Goal: Find specific page/section: Locate item on page

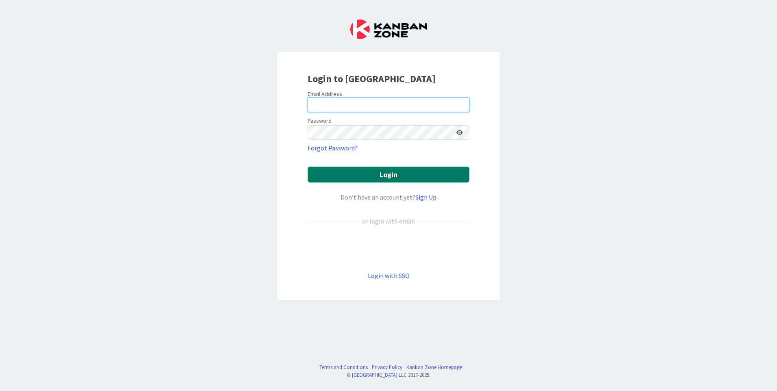
type input "[EMAIL_ADDRESS][PERSON_NAME][DOMAIN_NAME]"
click at [409, 175] on button "Login" at bounding box center [389, 175] width 162 height 16
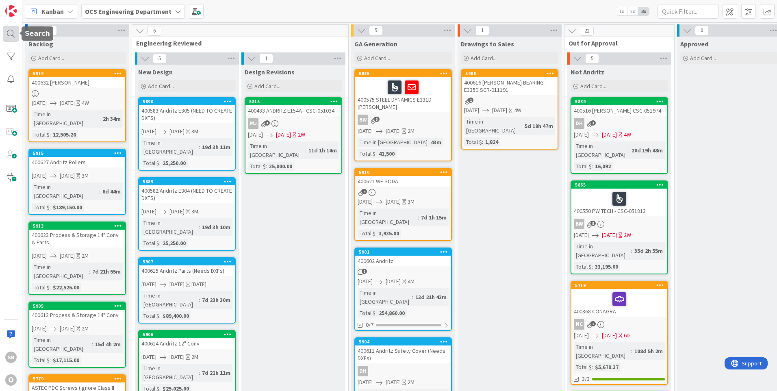
click at [4, 35] on div at bounding box center [11, 34] width 16 height 16
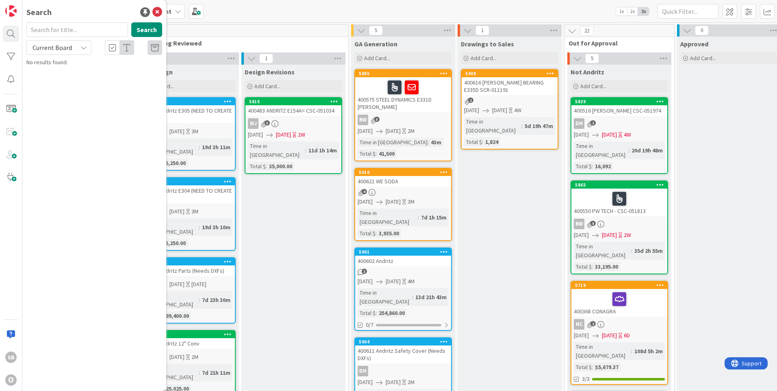
click at [63, 29] on input "text" at bounding box center [77, 29] width 102 height 15
type input "400630"
click at [121, 69] on p "400630 [PERSON_NAME]" at bounding box center [100, 71] width 124 height 9
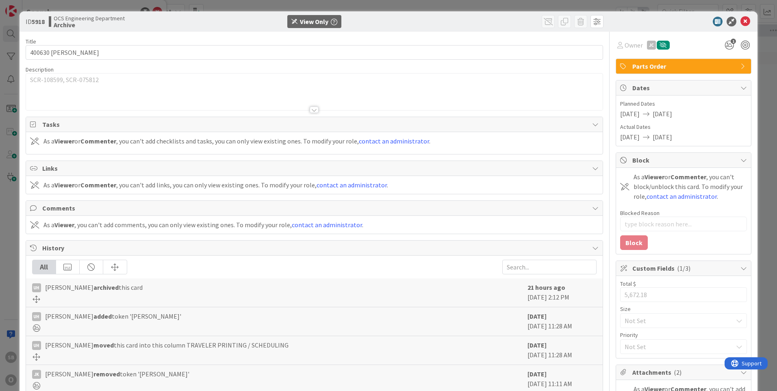
type textarea "x"
